Goal: Check status: Check status

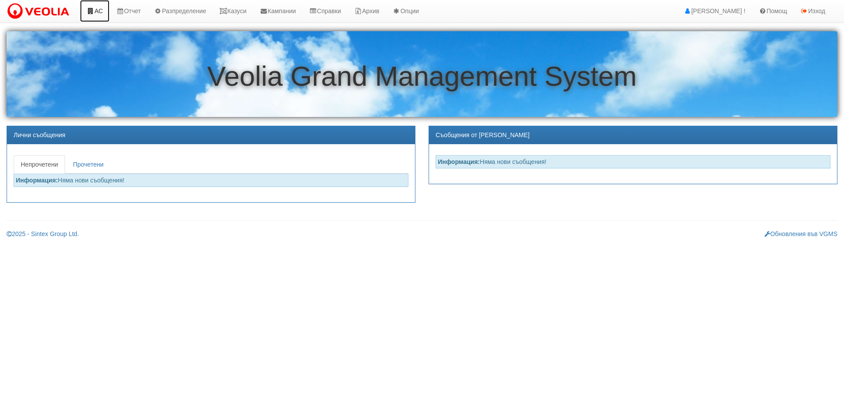
click at [98, 11] on link "АС" at bounding box center [94, 11] width 29 height 22
click at [243, 11] on link "Казуси" at bounding box center [233, 11] width 40 height 22
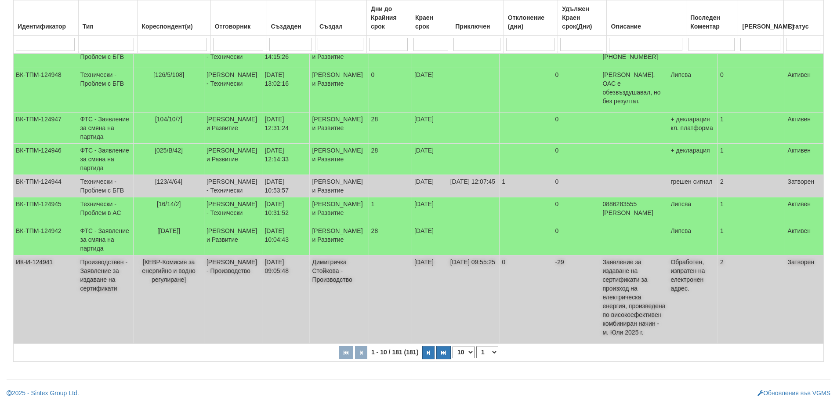
scroll to position [266, 0]
drag, startPoint x: 470, startPoint y: 350, endPoint x: 470, endPoint y: 357, distance: 7.0
click at [470, 350] on select "10 20 30 40" at bounding box center [464, 352] width 22 height 12
select select "40"
click at [454, 358] on select "10 20 30 40" at bounding box center [464, 352] width 22 height 12
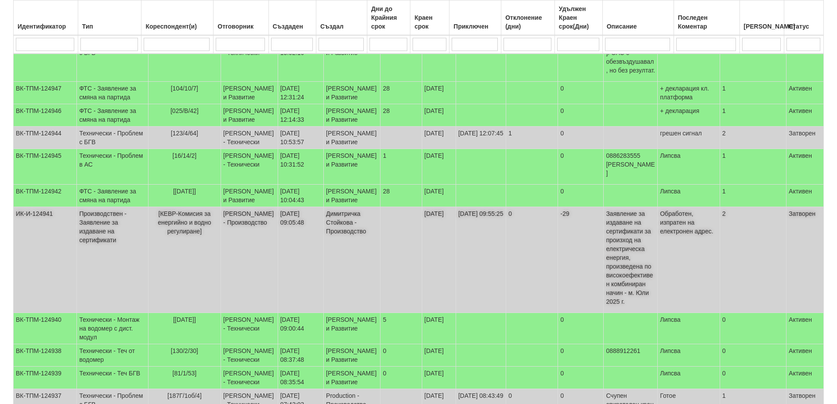
scroll to position [222, 0]
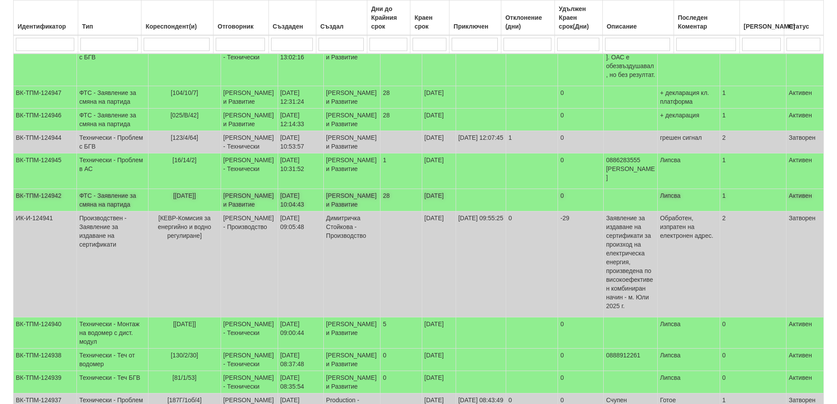
click at [112, 211] on td "ФТС - Заявление за смяна на партида" at bounding box center [112, 200] width 71 height 22
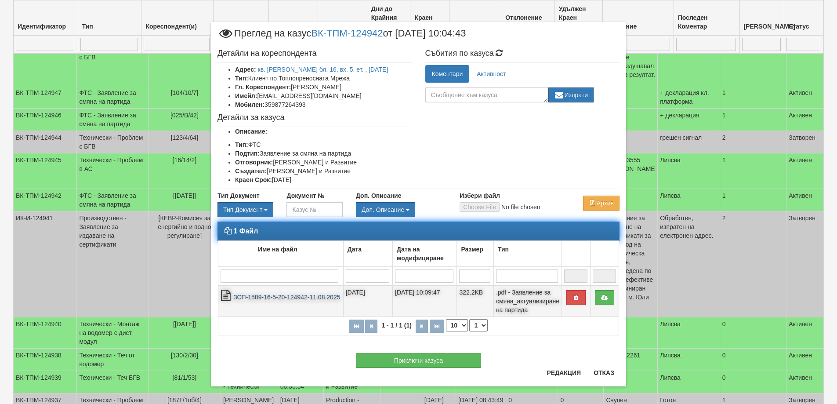
click at [286, 298] on link "ЗСП-1589-16-5-20-124942-11.08.2025" at bounding box center [286, 296] width 107 height 7
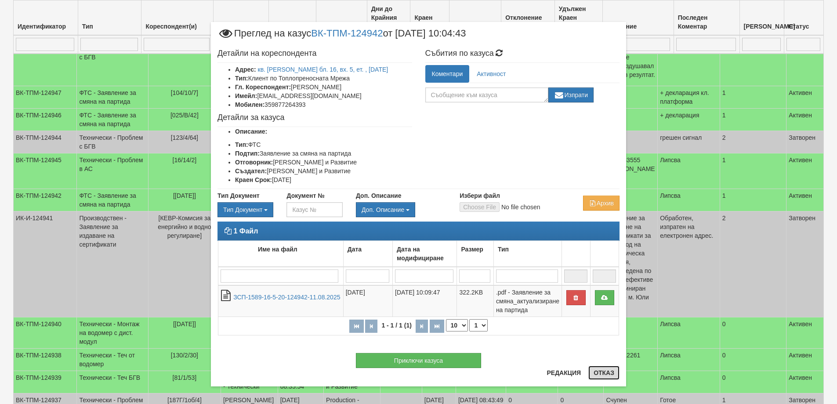
click at [599, 372] on button "Отказ" at bounding box center [603, 373] width 31 height 14
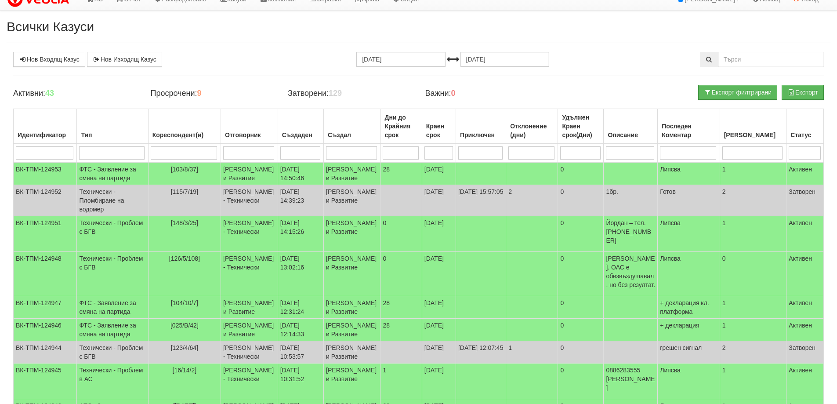
scroll to position [0, 0]
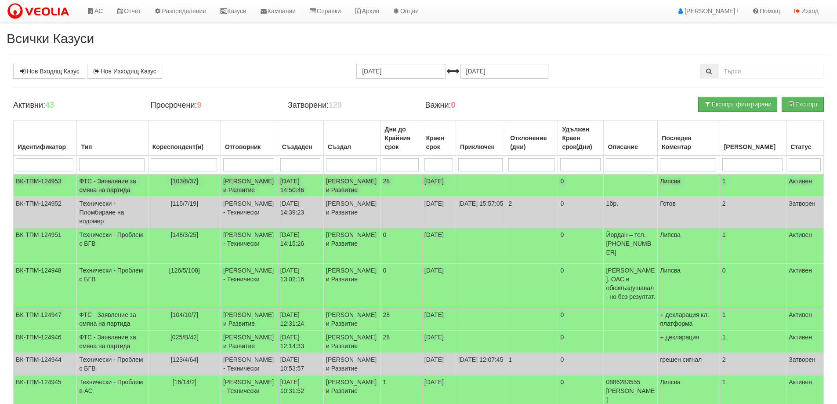
click at [110, 193] on td "ФТС - Заявление за смяна на партида" at bounding box center [112, 185] width 71 height 23
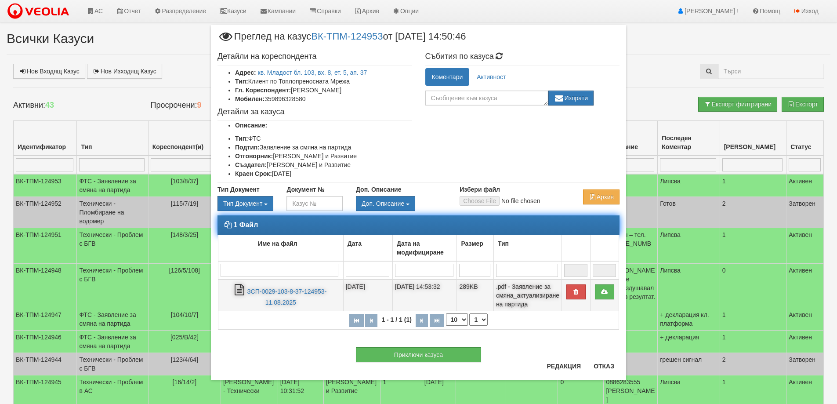
click at [313, 287] on td "ЗСП-0029-103-8-37-124953-11.08.2025" at bounding box center [280, 295] width 125 height 32
click at [295, 293] on link "ЗСП-0029-103-8-37-124953-11.08.2025" at bounding box center [287, 297] width 80 height 18
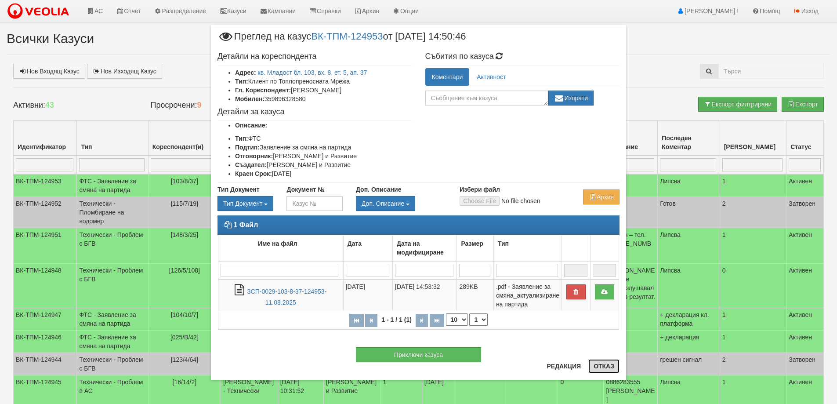
click at [606, 366] on button "Отказ" at bounding box center [603, 366] width 31 height 14
